Goal: Task Accomplishment & Management: Use online tool/utility

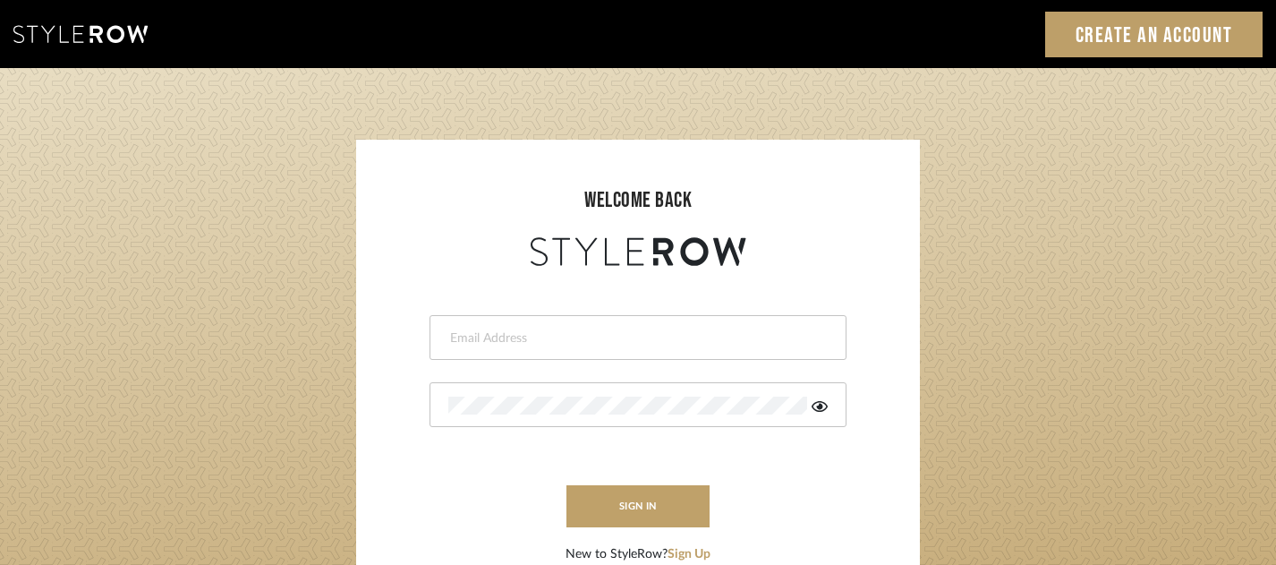
click at [533, 337] on input "email" at bounding box center [635, 338] width 375 height 18
type input "[EMAIL_ADDRESS][DOMAIN_NAME]"
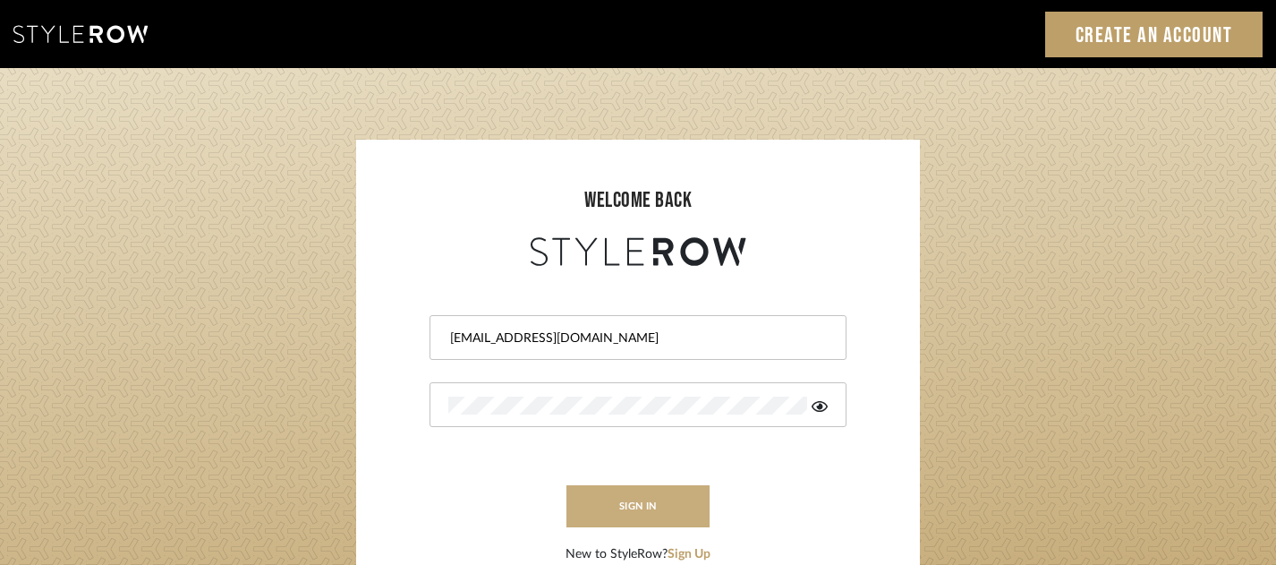
click at [658, 508] on button "sign in" at bounding box center [638, 506] width 143 height 42
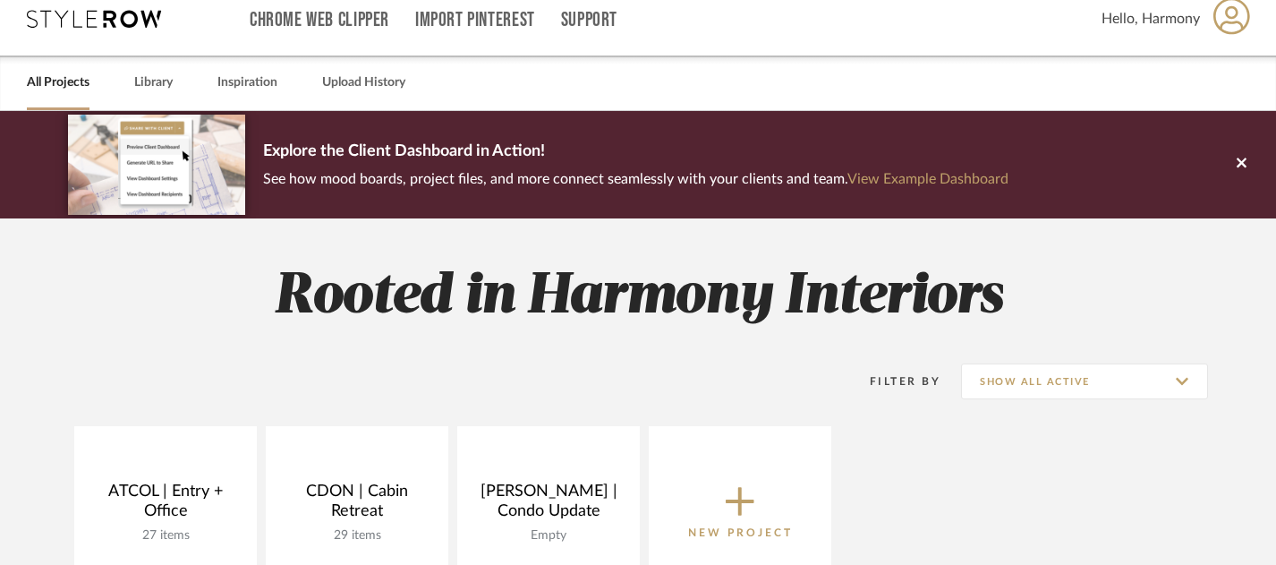
scroll to position [199, 0]
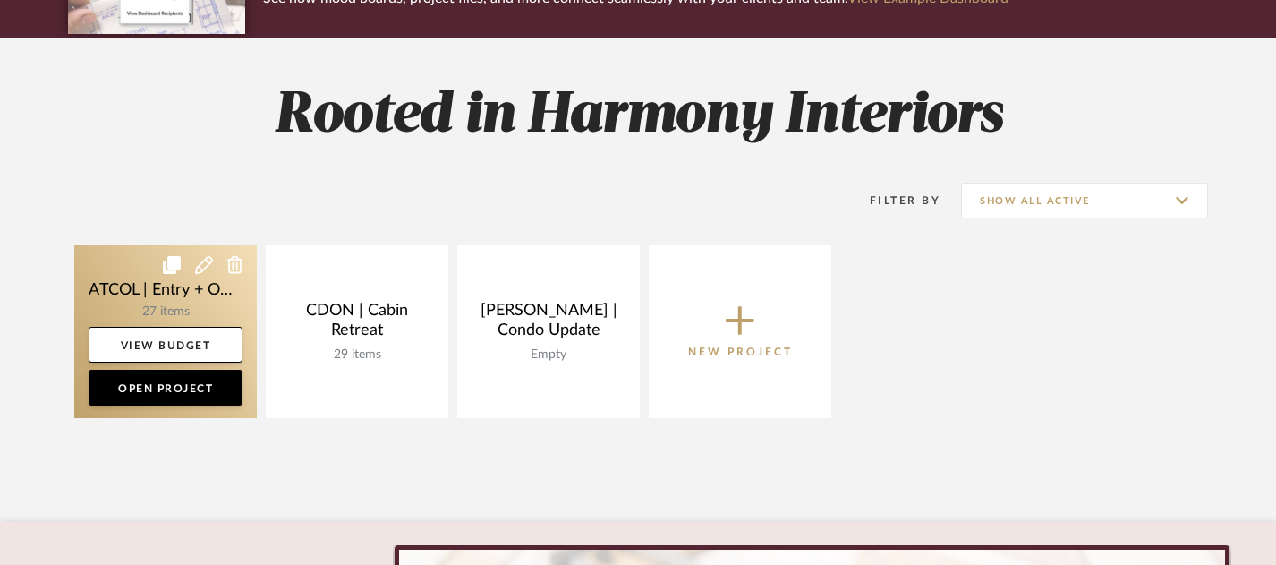
click at [117, 270] on link at bounding box center [165, 331] width 183 height 173
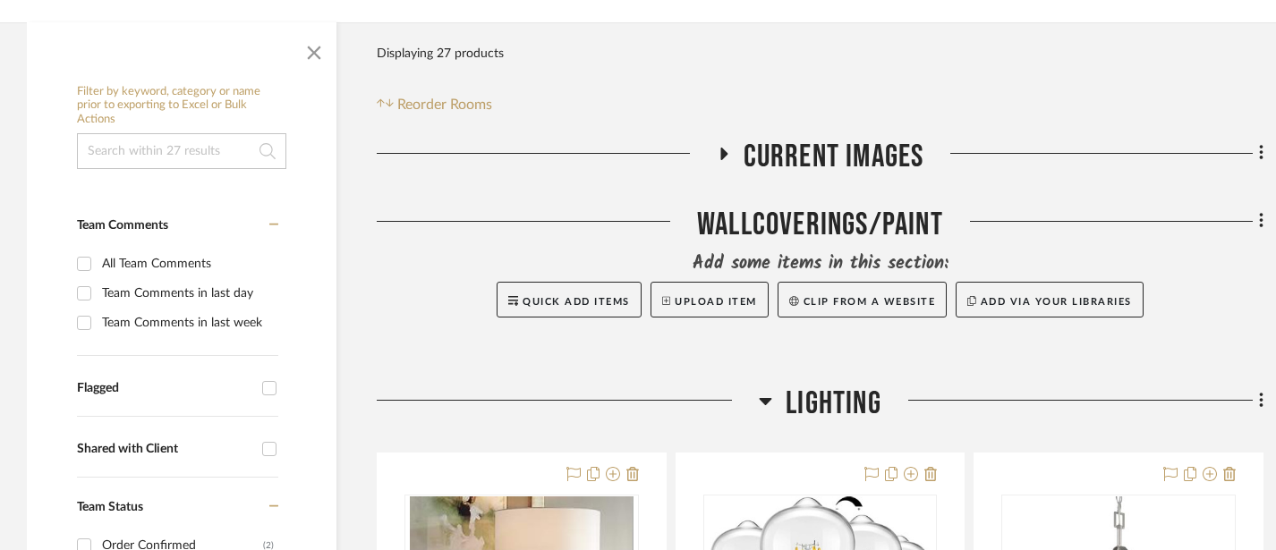
scroll to position [391, 0]
